Goal: Check status: Check status

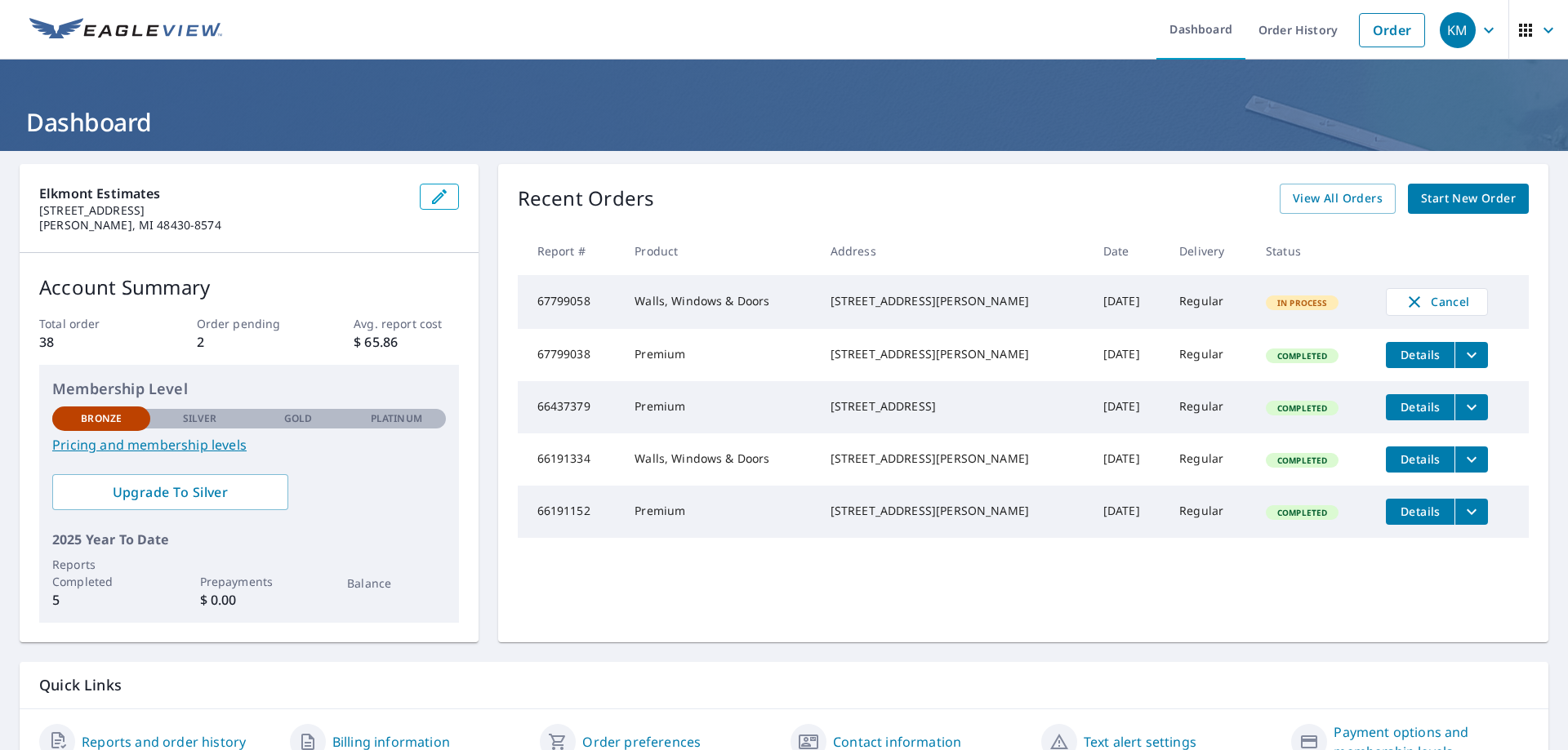
click at [1395, 358] on span "Details" at bounding box center [1419, 355] width 49 height 15
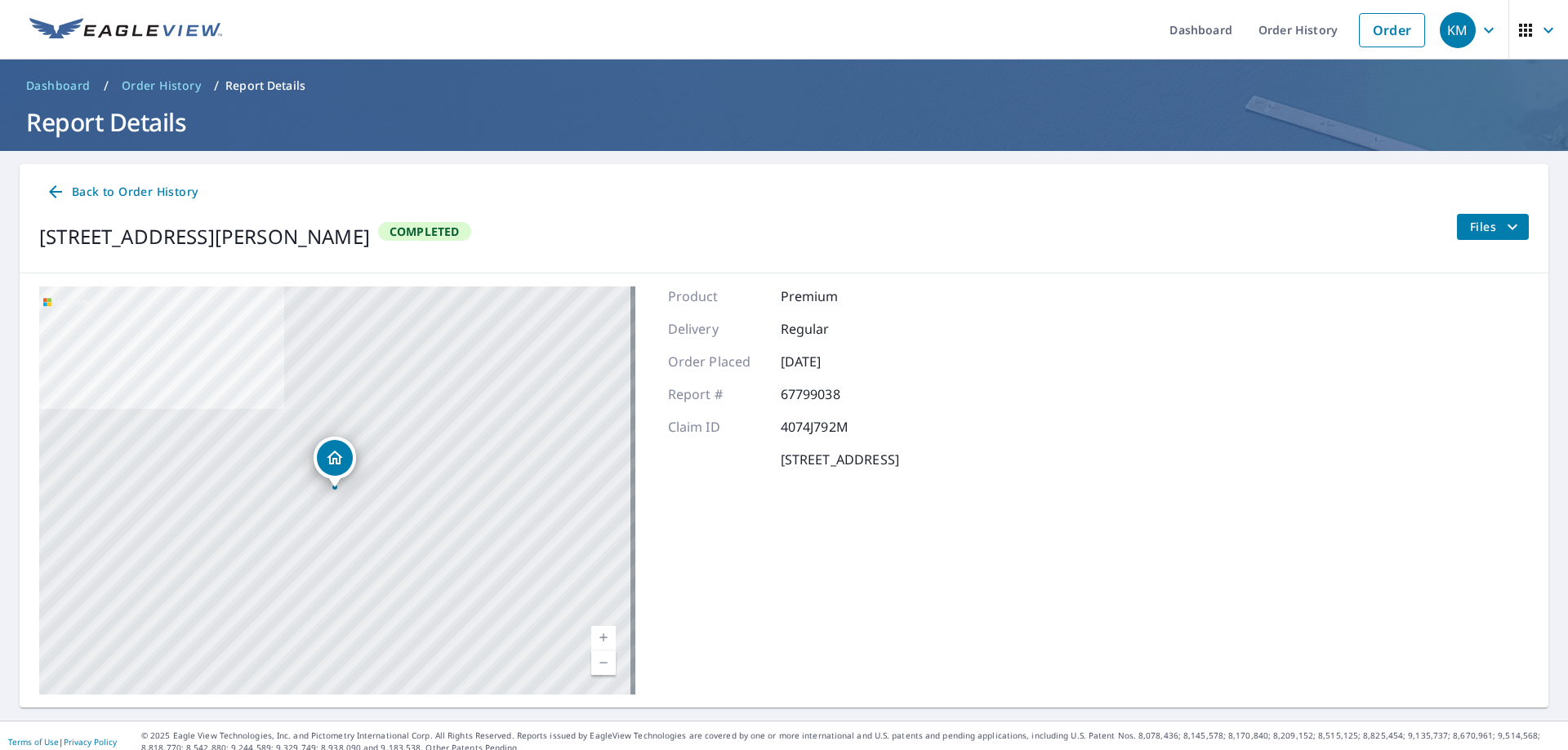
click at [63, 191] on icon at bounding box center [56, 192] width 19 height 19
